Goal: Transaction & Acquisition: Purchase product/service

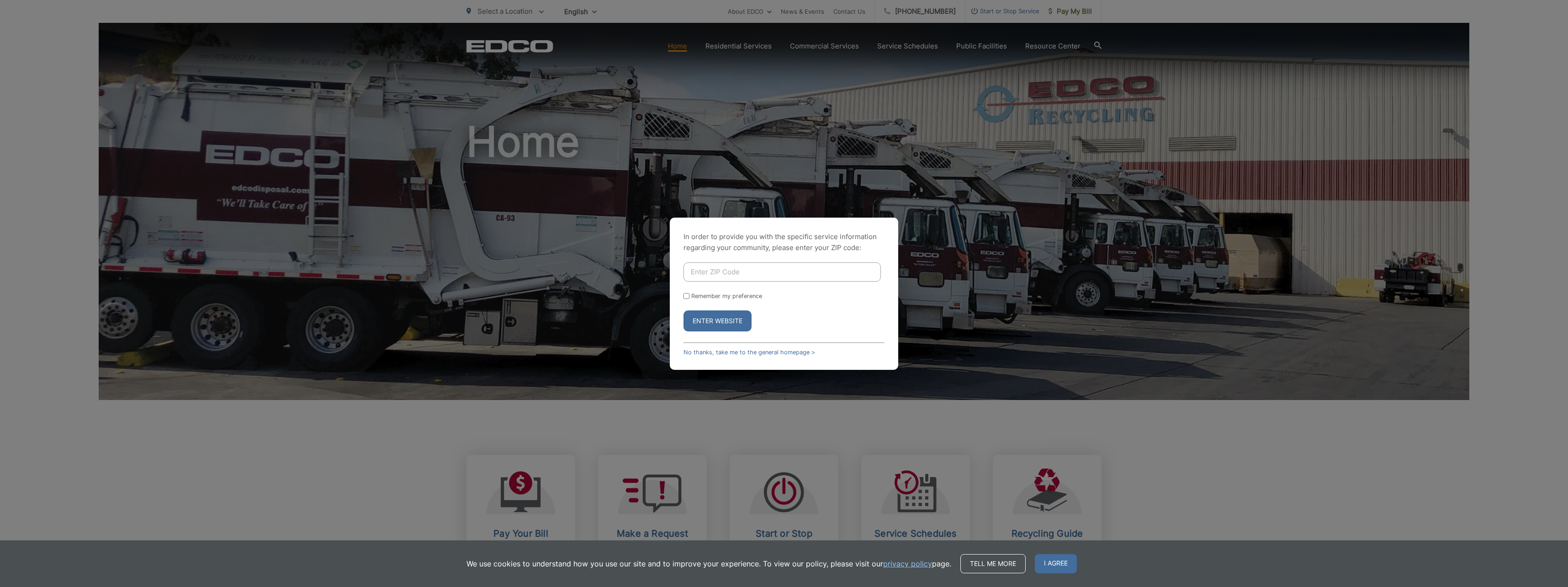
click at [779, 265] on input "Enter ZIP Code" at bounding box center [782, 272] width 197 height 19
type input "91942"
click at [733, 322] on button "Enter Website" at bounding box center [717, 321] width 68 height 21
click at [737, 325] on button "Enter Website" at bounding box center [717, 326] width 68 height 21
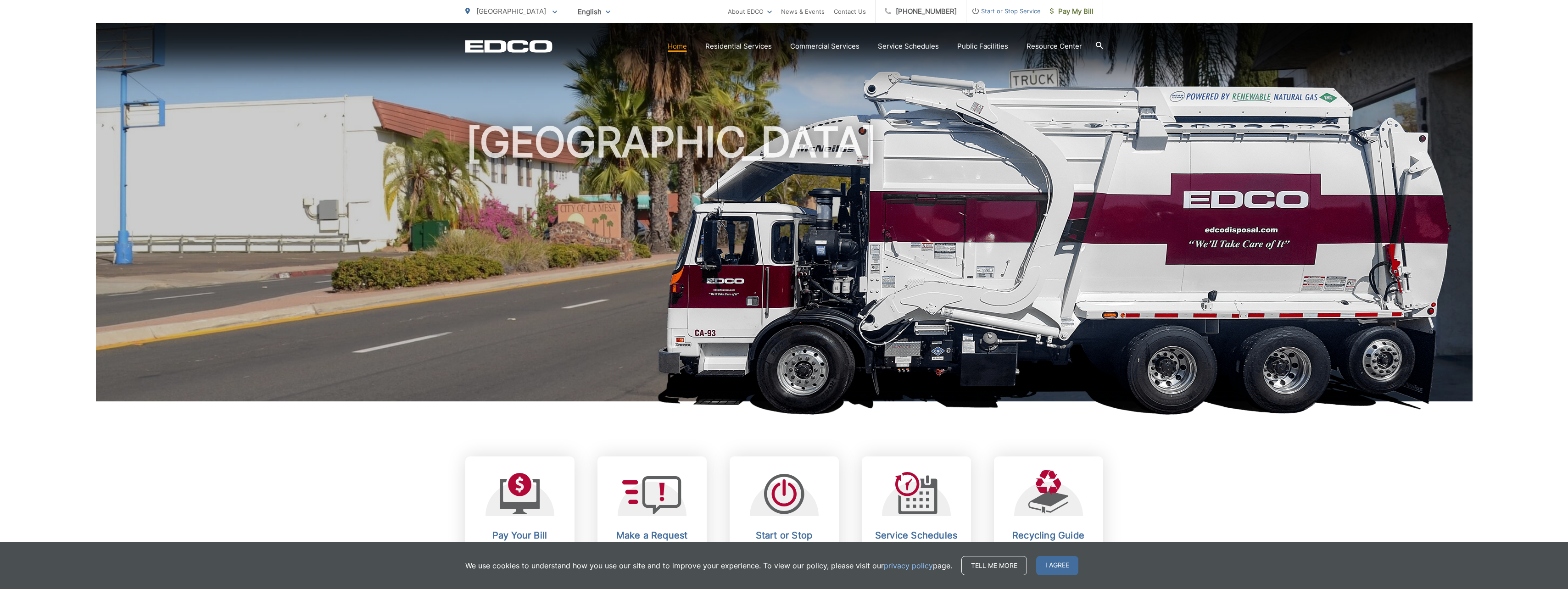
scroll to position [138, 0]
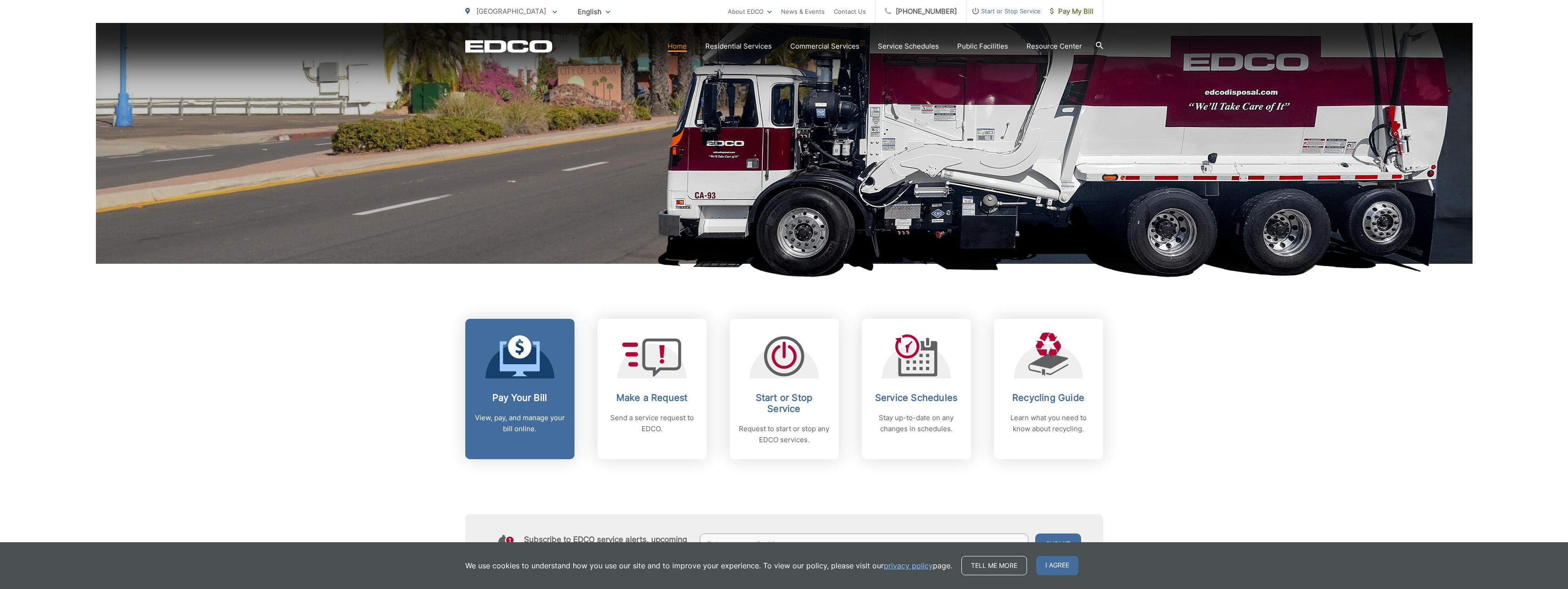
click at [512, 408] on div "Pay Your Bill View, pay, and manage your bill online." at bounding box center [520, 412] width 91 height 42
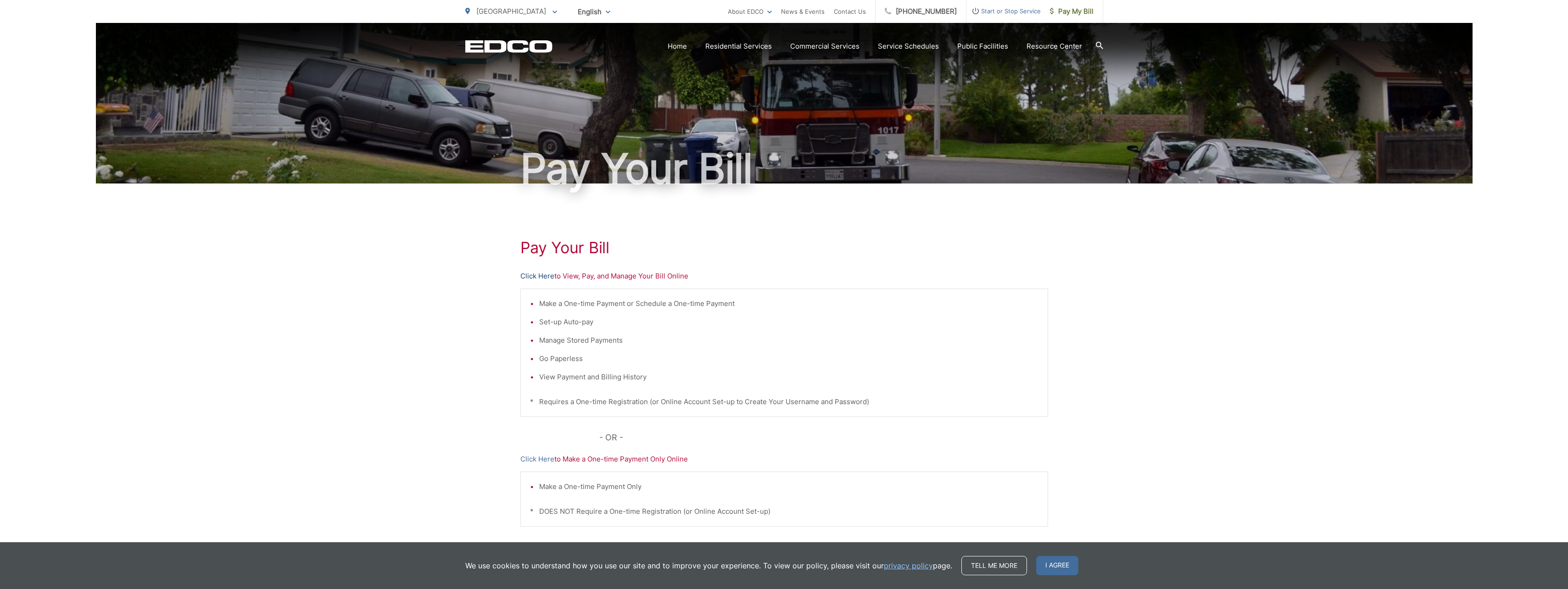
click at [548, 276] on link "Click Here" at bounding box center [537, 276] width 34 height 11
